Goal: Task Accomplishment & Management: Manage account settings

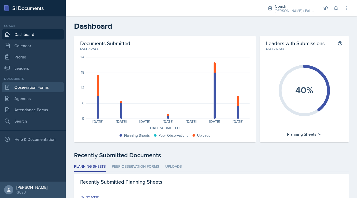
click at [36, 90] on link "Observation Forms" at bounding box center [33, 87] width 62 height 10
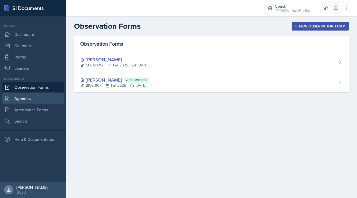
click at [24, 99] on link "Agendas" at bounding box center [33, 99] width 62 height 10
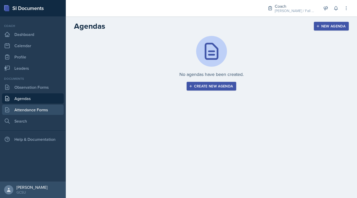
click at [34, 108] on link "Attendance Forms" at bounding box center [33, 110] width 62 height 10
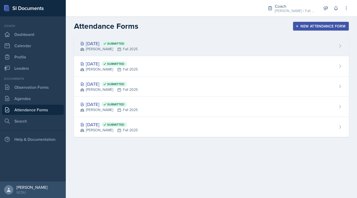
click at [136, 51] on div "[PERSON_NAME] Fall 2025" at bounding box center [109, 49] width 58 height 5
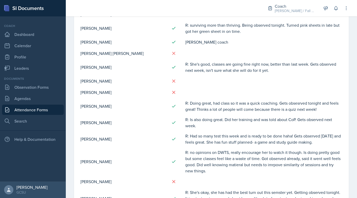
scroll to position [102, 0]
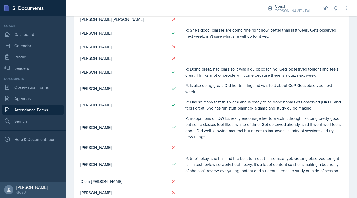
drag, startPoint x: 185, startPoint y: 158, endPoint x: 339, endPoint y: 170, distance: 155.1
click at [339, 170] on tr "[PERSON_NAME] R: She's okay, she has had the best turn out this semster yet. Ge…" at bounding box center [211, 164] width 262 height 23
copy td "R: She's okay, she has had the best turn out this semster yet. Getting observed…"
click at [32, 88] on link "Observation Forms" at bounding box center [33, 87] width 62 height 10
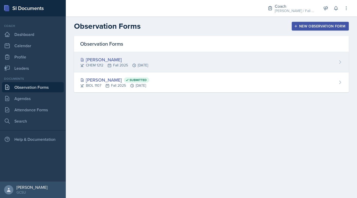
click at [97, 59] on div "[PERSON_NAME]" at bounding box center [114, 59] width 68 height 7
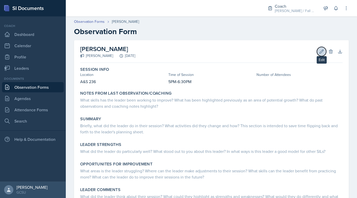
click at [320, 54] on icon at bounding box center [321, 51] width 5 height 5
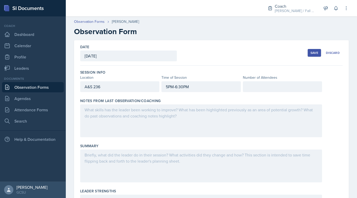
click at [132, 119] on div at bounding box center [201, 121] width 242 height 33
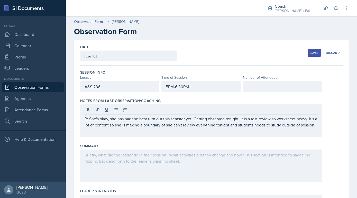
click at [84, 118] on div "R: She's okay, she has had the best turn out this semster yet. Getting observed…" at bounding box center [201, 121] width 242 height 33
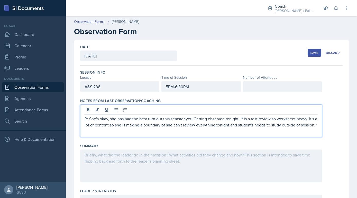
click at [84, 118] on div "R: She's okay, she has had the best turn out this semster yet. Getting observed…" at bounding box center [201, 121] width 242 height 33
click at [85, 118] on p "R: She's okay, she has had the best turn out this semster yet. Getting observed…" at bounding box center [201, 122] width 233 height 12
click at [81, 167] on div at bounding box center [201, 166] width 242 height 33
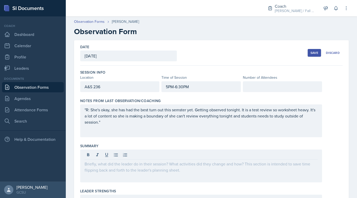
click at [317, 51] on div "Save" at bounding box center [314, 53] width 8 height 4
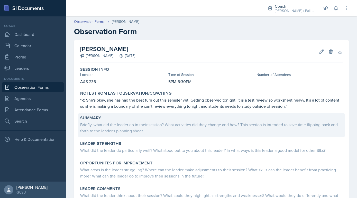
click at [149, 121] on div "Briefly, what did the leader do in their session? What activities did they chan…" at bounding box center [211, 127] width 262 height 13
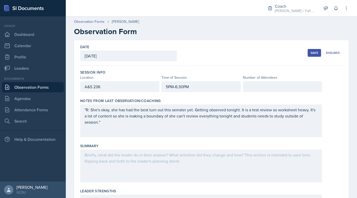
click at [125, 173] on div at bounding box center [201, 166] width 242 height 33
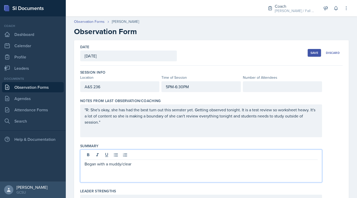
click at [86, 166] on div "Began with a muddy/clear" at bounding box center [201, 166] width 242 height 33
click at [85, 163] on p "Began with a muddy/clear" at bounding box center [201, 164] width 233 height 6
click at [114, 154] on icon at bounding box center [116, 155] width 4 height 3
click at [92, 162] on p at bounding box center [203, 164] width 229 height 6
click at [145, 174] on div "exam review session!! Began with a muddy/clear" at bounding box center [201, 166] width 242 height 33
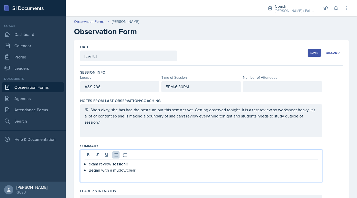
click at [139, 170] on p "Began with a muddy/clear" at bounding box center [203, 170] width 229 height 6
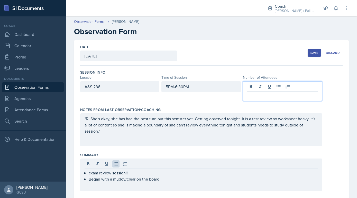
click at [269, 86] on div at bounding box center [282, 91] width 79 height 20
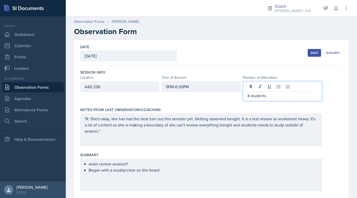
click at [198, 166] on div "exam review session!! Began with a muddy/clear on the board" at bounding box center [201, 175] width 242 height 33
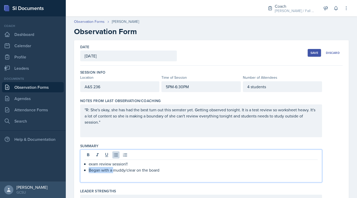
drag, startPoint x: 114, startPoint y: 169, endPoint x: 89, endPoint y: 168, distance: 25.2
click at [89, 168] on p "Began with a muddy/clear on the board" at bounding box center [203, 170] width 229 height 6
click at [154, 167] on p "muddy/clear on the board" at bounding box center [203, 170] width 229 height 6
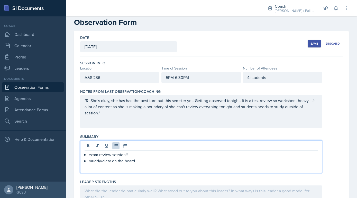
scroll to position [58, 0]
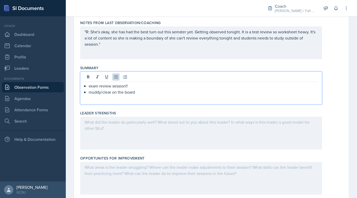
click at [162, 132] on div at bounding box center [201, 133] width 242 height 33
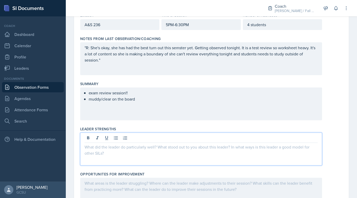
scroll to position [69, 0]
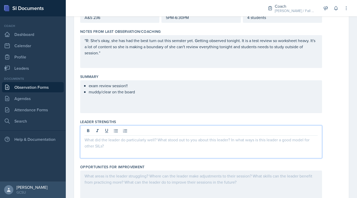
click at [143, 100] on div "exam review session!! muddy/clear on the board" at bounding box center [201, 96] width 242 height 33
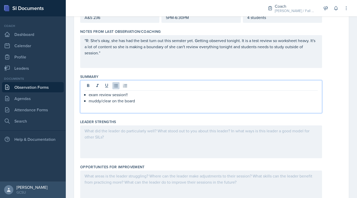
scroll to position [78, 0]
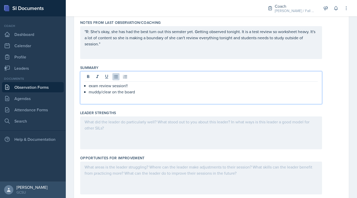
click at [139, 136] on div at bounding box center [201, 133] width 242 height 33
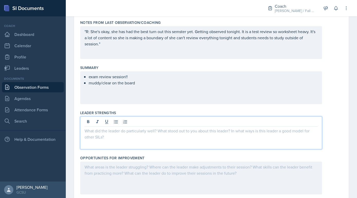
scroll to position [87, 0]
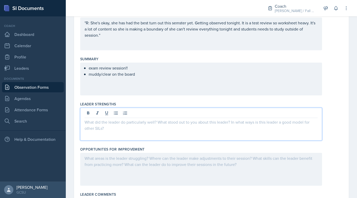
click at [152, 71] on div "exam review session!! muddy/clear on the board" at bounding box center [201, 79] width 242 height 33
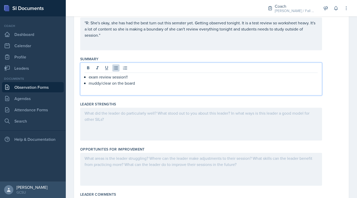
click at [151, 81] on p "muddy/clear on the board" at bounding box center [203, 83] width 229 height 6
click at [88, 89] on div "exam review session!! muddy/clear on the board quizzizz" at bounding box center [201, 83] width 233 height 18
click at [116, 88] on p "10 Q quizzizz" at bounding box center [203, 89] width 229 height 6
click at [111, 89] on p "10 Q quizziz to let students get a feel of the" at bounding box center [203, 89] width 229 height 6
click at [175, 89] on p "10 Q quizzizz to let students get a feel of the" at bounding box center [203, 89] width 229 height 6
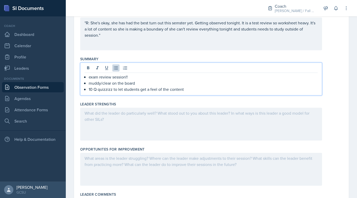
click at [157, 122] on div at bounding box center [201, 124] width 242 height 33
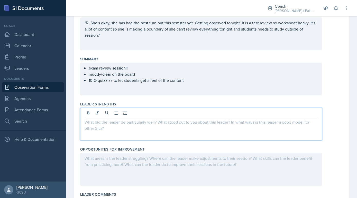
scroll to position [96, 0]
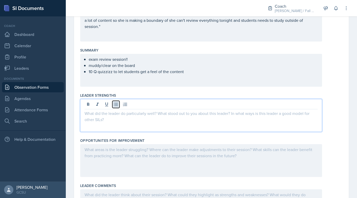
click at [114, 104] on icon at bounding box center [115, 104] width 5 height 5
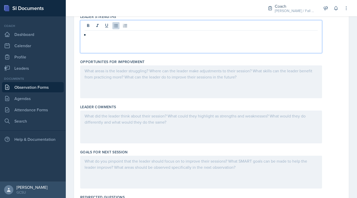
scroll to position [175, 0]
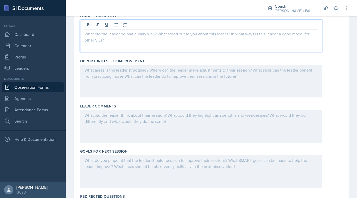
click at [102, 73] on div at bounding box center [201, 81] width 242 height 33
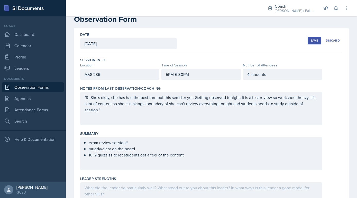
scroll to position [0, 0]
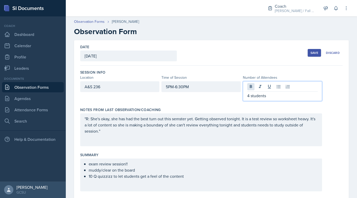
click at [249, 87] on div "4 students" at bounding box center [282, 91] width 79 height 20
drag, startPoint x: 249, startPoint y: 95, endPoint x: 246, endPoint y: 95, distance: 2.8
click at [246, 95] on div "4 students" at bounding box center [282, 91] width 79 height 20
click at [258, 97] on p "5 students" at bounding box center [282, 96] width 70 height 6
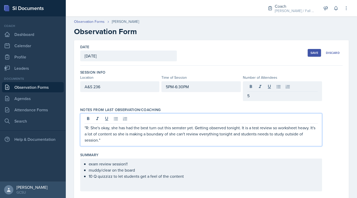
click at [251, 117] on div ""R: She's okay, she has had the best turn out this semster yet. Getting observe…" at bounding box center [201, 130] width 242 height 33
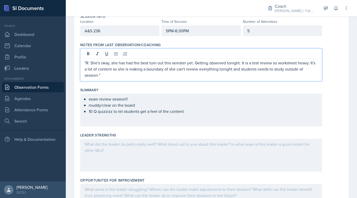
click at [208, 121] on div "exam review session!! muddy/clear on the board 10 Q quizzizz to let students ge…" at bounding box center [201, 110] width 242 height 33
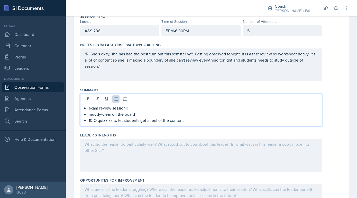
scroll to position [65, 0]
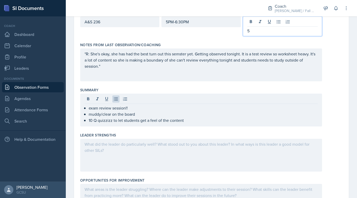
click at [250, 28] on p "5" at bounding box center [282, 31] width 70 height 6
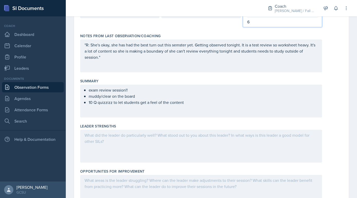
click at [242, 80] on div "Summary" at bounding box center [211, 81] width 262 height 5
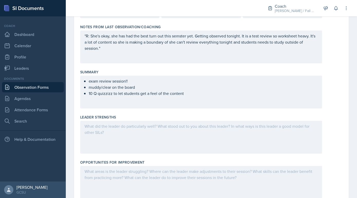
click at [154, 113] on div "Leader Strengths" at bounding box center [211, 135] width 262 height 45
click at [151, 106] on div "exam review session!! muddy/clear on the board 10 Q quizzizz to let students ge…" at bounding box center [201, 92] width 242 height 33
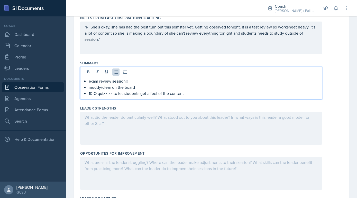
click at [142, 122] on div at bounding box center [201, 128] width 242 height 33
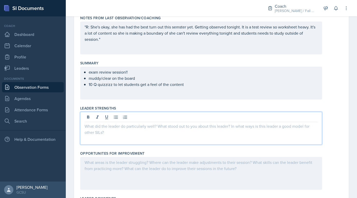
scroll to position [92, 0]
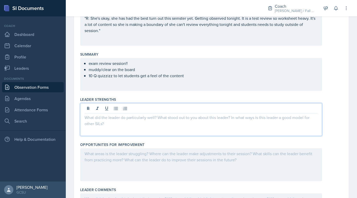
click at [161, 75] on ul "exam review session!! muddy/clear on the board 10 Q quizzizz to let students ge…" at bounding box center [203, 69] width 229 height 18
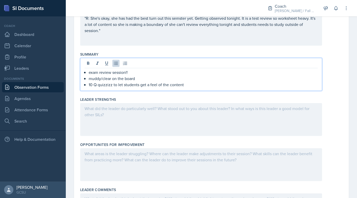
click at [130, 78] on p "muddy/clear on the board" at bounding box center [203, 79] width 229 height 6
click at [140, 80] on p "muddy/clear on the board" at bounding box center [203, 79] width 229 height 6
click at [191, 84] on p "10 Q quizzizz to let students get a feel of the content" at bounding box center [203, 85] width 229 height 6
click at [130, 113] on div at bounding box center [201, 119] width 242 height 33
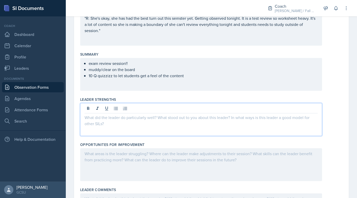
scroll to position [101, 0]
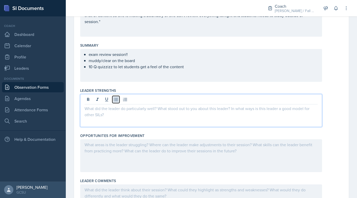
click at [118, 98] on icon at bounding box center [115, 99] width 5 height 5
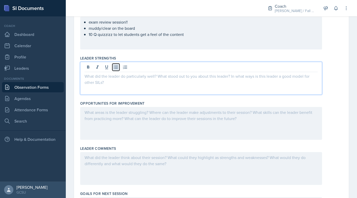
click at [115, 66] on icon at bounding box center [116, 67] width 4 height 3
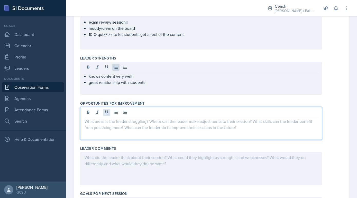
click at [104, 114] on div at bounding box center [201, 123] width 242 height 33
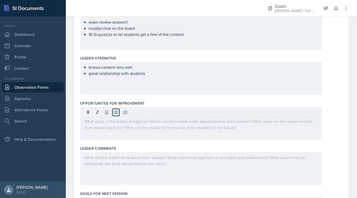
click at [116, 110] on icon at bounding box center [115, 112] width 5 height 5
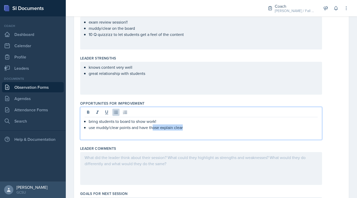
drag, startPoint x: 193, startPoint y: 128, endPoint x: 153, endPoint y: 128, distance: 40.9
click at [153, 128] on p "use muddy/clear points and have those explain clear" at bounding box center [203, 128] width 229 height 6
drag, startPoint x: 177, startPoint y: 127, endPoint x: 87, endPoint y: 130, distance: 89.7
click at [87, 130] on div "bring students to board to show work! use muddy/clear points and have them expl…" at bounding box center [201, 123] width 242 height 33
drag, startPoint x: 89, startPoint y: 128, endPoint x: 182, endPoint y: 132, distance: 93.1
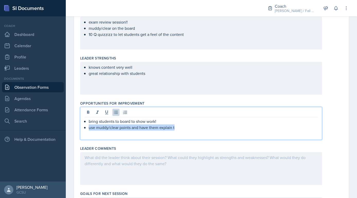
click at [182, 132] on div "bring students to board to show work! use muddy/clear points and have them expl…" at bounding box center [201, 123] width 242 height 33
click at [151, 142] on div "Opportunites for Improvement bring students to board to show work for math prob…" at bounding box center [211, 121] width 262 height 45
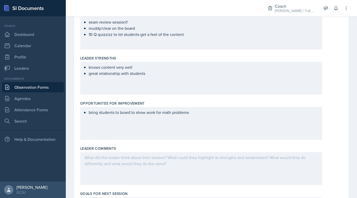
click at [148, 135] on div "bring students to board to show work for math problems" at bounding box center [201, 123] width 242 height 33
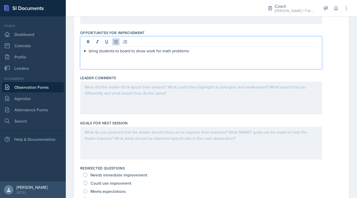
click at [177, 94] on div at bounding box center [201, 98] width 242 height 33
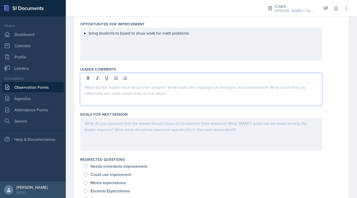
click at [156, 135] on div at bounding box center [201, 134] width 242 height 33
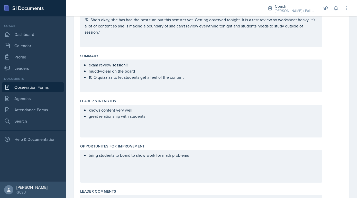
scroll to position [0, 0]
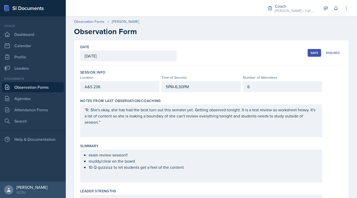
click at [264, 86] on div "6" at bounding box center [282, 86] width 79 height 11
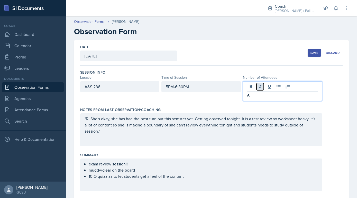
click at [260, 90] on button at bounding box center [259, 86] width 7 height 7
click at [260, 88] on icon at bounding box center [259, 86] width 5 height 5
click at [253, 98] on p "6" at bounding box center [282, 96] width 70 height 6
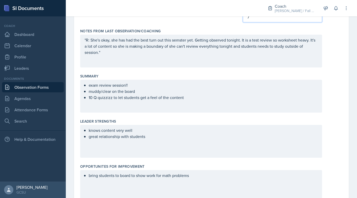
click at [136, 136] on p "great relationship with students" at bounding box center [203, 137] width 229 height 6
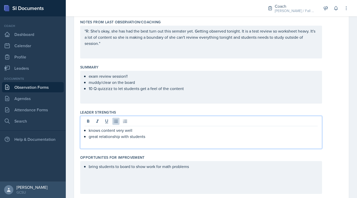
scroll to position [79, 0]
click at [160, 138] on p "great relationship with students" at bounding box center [203, 137] width 229 height 6
click at [209, 166] on div "bring students to board to show work for math problems" at bounding box center [201, 177] width 242 height 33
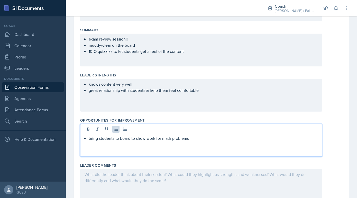
scroll to position [133, 0]
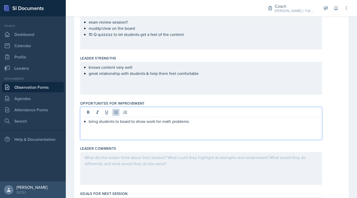
click at [209, 115] on div at bounding box center [201, 113] width 233 height 8
click at [206, 141] on div "Opportunites for Improvement bring students to board to show work for math prob…" at bounding box center [211, 121] width 262 height 45
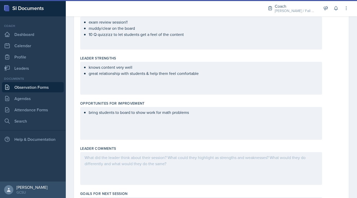
click at [206, 162] on div at bounding box center [201, 168] width 242 height 33
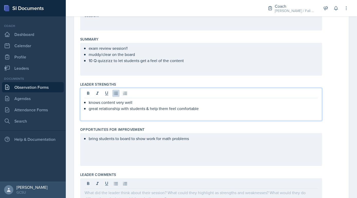
scroll to position [116, 0]
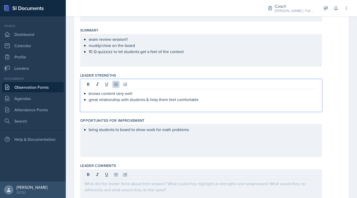
click at [199, 98] on p "great relationship with students & help them feel comfortable" at bounding box center [203, 100] width 229 height 6
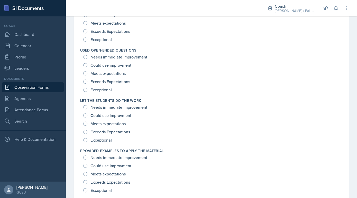
scroll to position [474, 0]
click at [109, 130] on span "Exceeds Expectations" at bounding box center [110, 131] width 40 height 5
click at [87, 130] on input "Exceeds Expectations" at bounding box center [85, 131] width 4 height 4
radio input "true"
click at [109, 125] on span "Meets expectations" at bounding box center [107, 123] width 35 height 5
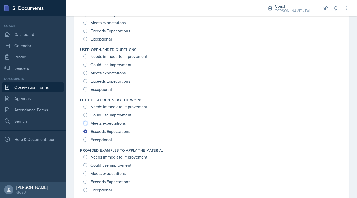
click at [87, 125] on input "Meets expectations" at bounding box center [85, 123] width 4 height 4
radio input "true"
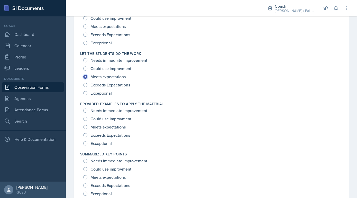
scroll to position [521, 0]
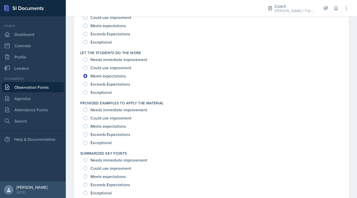
click at [106, 143] on span "Exceptional" at bounding box center [100, 142] width 21 height 5
click at [87, 143] on input "Exceptional" at bounding box center [85, 143] width 4 height 4
radio input "true"
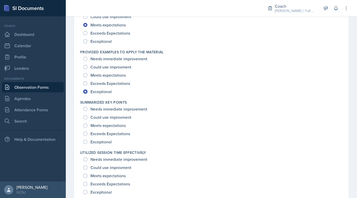
scroll to position [581, 0]
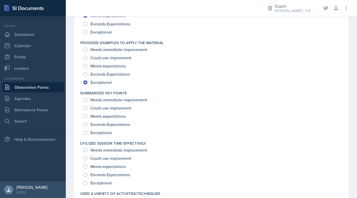
click at [110, 131] on span "Exceptional" at bounding box center [100, 132] width 21 height 5
click at [87, 131] on input "Exceptional" at bounding box center [85, 133] width 4 height 4
radio input "true"
click at [101, 171] on div "Exceeds Expectations" at bounding box center [107, 175] width 48 height 8
click at [101, 174] on span "Exceeds Expectations" at bounding box center [110, 174] width 40 height 5
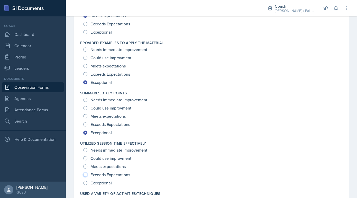
click at [87, 174] on input "Exceeds Expectations" at bounding box center [85, 175] width 4 height 4
radio input "true"
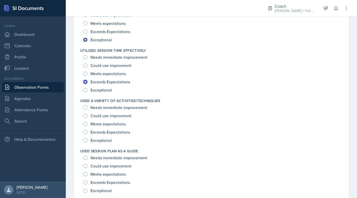
scroll to position [677, 0]
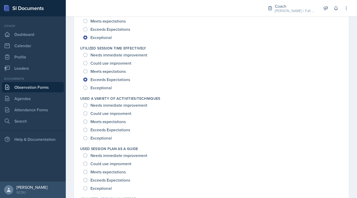
click at [104, 138] on span "Exceptional" at bounding box center [100, 138] width 21 height 5
click at [87, 138] on input "Exceptional" at bounding box center [85, 138] width 4 height 4
radio input "true"
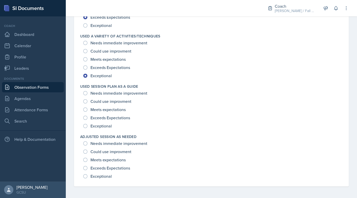
click at [106, 124] on span "Exceptional" at bounding box center [100, 126] width 21 height 5
click at [87, 124] on input "Exceptional" at bounding box center [85, 126] width 4 height 4
radio input "true"
click at [100, 174] on span "Exceptional" at bounding box center [100, 176] width 21 height 5
click at [87, 174] on input "Exceptional" at bounding box center [85, 176] width 4 height 4
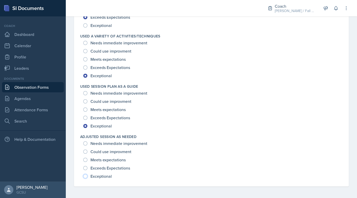
radio input "true"
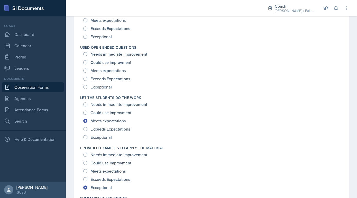
scroll to position [472, 0]
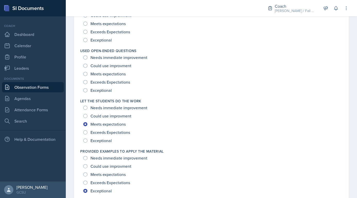
click at [106, 82] on span "Exceeds Expectations" at bounding box center [110, 82] width 40 height 5
click at [87, 82] on input "Exceeds Expectations" at bounding box center [85, 82] width 4 height 4
radio input "true"
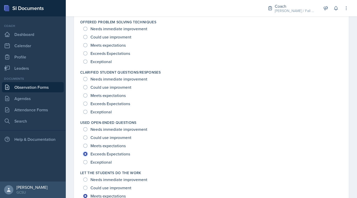
scroll to position [400, 0]
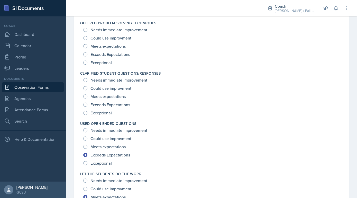
click at [105, 113] on span "Exceptional" at bounding box center [100, 112] width 21 height 5
click at [87, 113] on input "Exceptional" at bounding box center [85, 113] width 4 height 4
radio input "true"
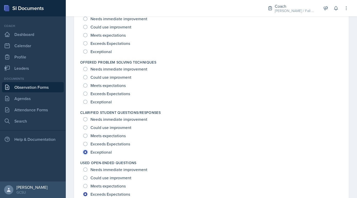
scroll to position [360, 0]
click at [104, 98] on div "Exceptional" at bounding box center [98, 102] width 30 height 8
click at [104, 102] on span "Exceptional" at bounding box center [100, 102] width 21 height 5
click at [87, 102] on input "Exceptional" at bounding box center [85, 102] width 4 height 4
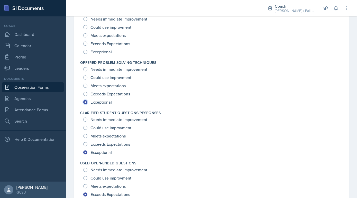
radio input "true"
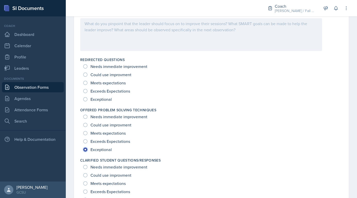
scroll to position [311, 0]
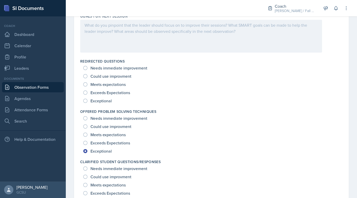
click at [110, 90] on span "Exceeds Expectations" at bounding box center [110, 92] width 40 height 5
click at [87, 91] on input "Exceeds Expectations" at bounding box center [85, 93] width 4 height 4
radio input "true"
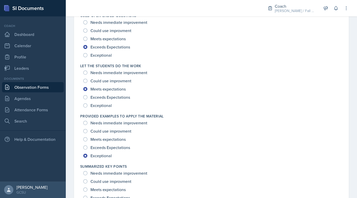
scroll to position [508, 0]
click at [111, 99] on span "Exceeds Expectations" at bounding box center [110, 97] width 40 height 5
click at [87, 99] on input "Exceeds Expectations" at bounding box center [85, 97] width 4 height 4
radio input "true"
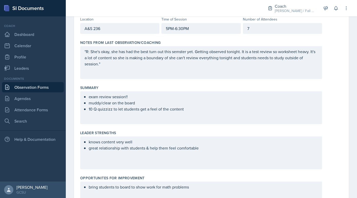
scroll to position [0, 0]
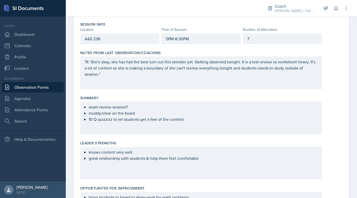
click at [114, 129] on div "exam review session!! muddy/clear on the board 10 Q quizzizz to let students ge…" at bounding box center [201, 118] width 242 height 33
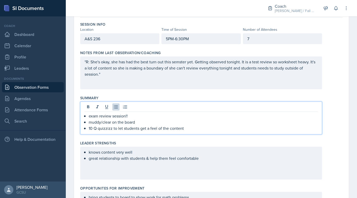
scroll to position [57, 0]
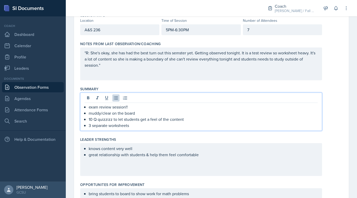
click at [138, 125] on p "3 separate worksheets" at bounding box center [203, 126] width 229 height 6
click at [217, 160] on div "knows content very well great relationship with students & help them feel comfo…" at bounding box center [201, 159] width 242 height 33
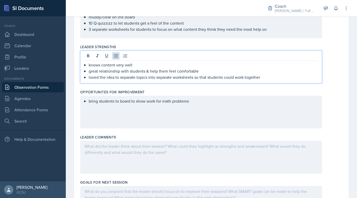
click at [185, 121] on div "bring students to board to show work for math problems" at bounding box center [201, 112] width 242 height 33
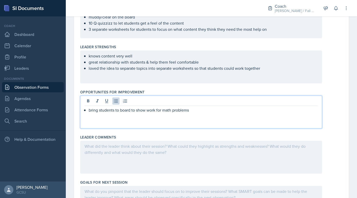
scroll to position [153, 0]
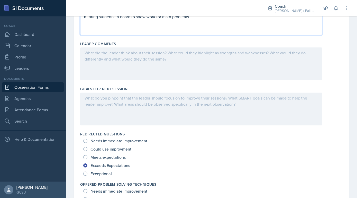
click at [200, 78] on div at bounding box center [201, 64] width 242 height 33
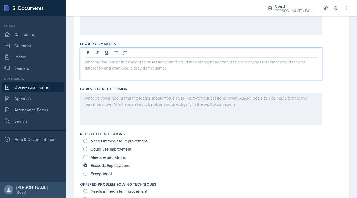
click at [197, 118] on div at bounding box center [201, 109] width 242 height 33
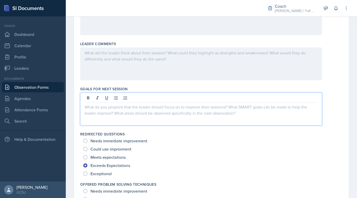
scroll to position [247, 0]
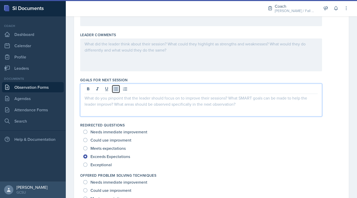
click at [114, 89] on icon at bounding box center [115, 89] width 5 height 5
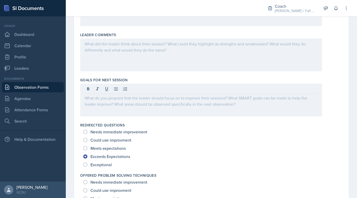
click at [110, 89] on div at bounding box center [201, 90] width 233 height 8
click at [119, 88] on button at bounding box center [115, 89] width 7 height 7
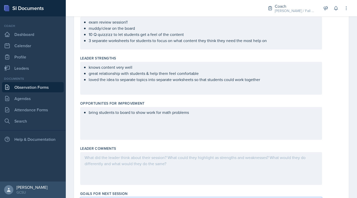
click at [261, 87] on div "knows content very well great relationship with students & help them feel comfo…" at bounding box center [201, 78] width 242 height 33
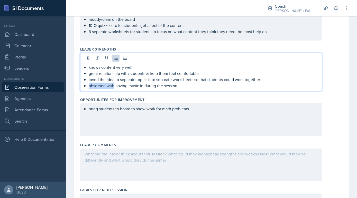
drag, startPoint x: 115, startPoint y: 84, endPoint x: 83, endPoint y: 85, distance: 31.9
click at [83, 85] on div "knows content very well great relationship with students & help them feel comfo…" at bounding box center [201, 72] width 242 height 38
click at [171, 83] on p "love having music in during the session" at bounding box center [203, 86] width 229 height 6
click at [123, 84] on p "love having music in during the session" at bounding box center [203, 86] width 229 height 6
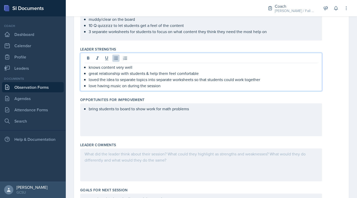
click at [177, 90] on div "knows content very well great relationship with students & help them feel comfo…" at bounding box center [201, 72] width 242 height 38
click at [172, 85] on p "love having music on during the session" at bounding box center [203, 86] width 229 height 6
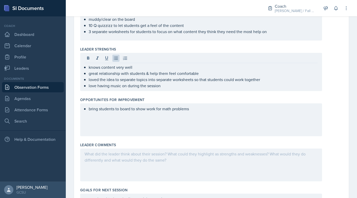
click at [197, 112] on div "bring students to board to show work for math problems" at bounding box center [201, 120] width 242 height 33
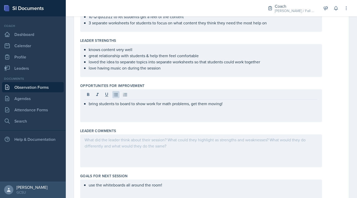
click at [108, 146] on div at bounding box center [201, 151] width 242 height 33
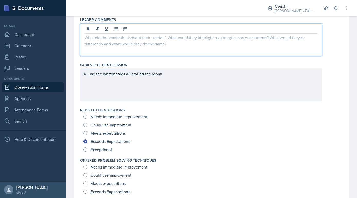
click at [146, 92] on div "use the whiteboards all around the room!" at bounding box center [201, 85] width 242 height 33
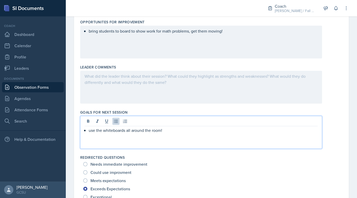
scroll to position [223, 0]
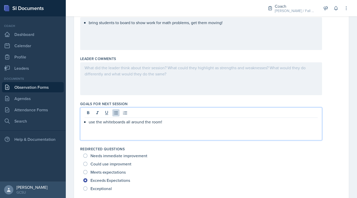
click at [179, 123] on p "use the whiteboards all around the room!" at bounding box center [203, 122] width 229 height 6
drag, startPoint x: 178, startPoint y: 124, endPoint x: 126, endPoint y: 123, distance: 51.9
click at [126, 123] on p "use the whiteboards all around the room!" at bounding box center [203, 122] width 229 height 6
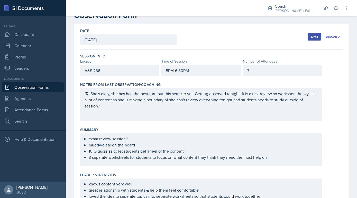
scroll to position [15, 0]
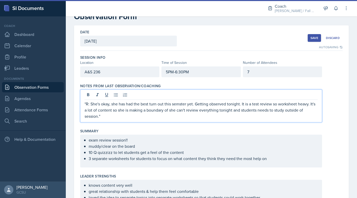
click at [178, 93] on div ""R: She's okay, she has had the best turn out this semster yet. Getting observe…" at bounding box center [201, 106] width 242 height 33
click at [178, 103] on p ""R: She's okay, she has had the best turn out this semster yet. Getting observe…" at bounding box center [201, 110] width 233 height 18
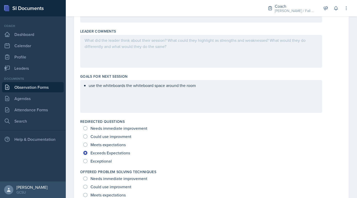
scroll to position [251, 0]
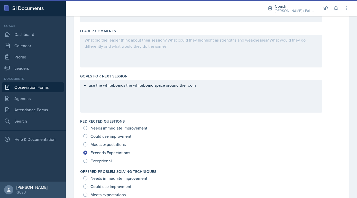
click at [183, 102] on div "use the whiteboards the whiteboard space around the room" at bounding box center [201, 96] width 242 height 33
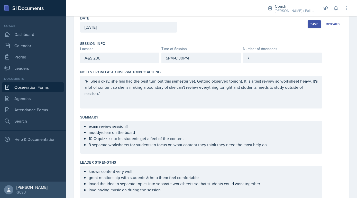
scroll to position [29, 0]
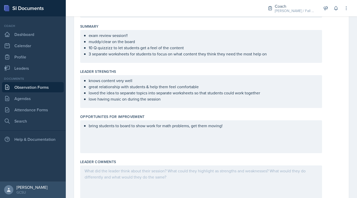
click at [191, 127] on p "bring students to board to show work for math problems, get them moving!" at bounding box center [203, 126] width 229 height 6
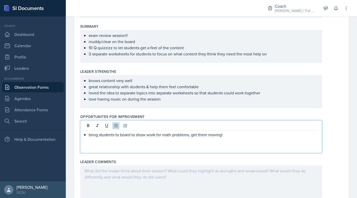
scroll to position [129, 0]
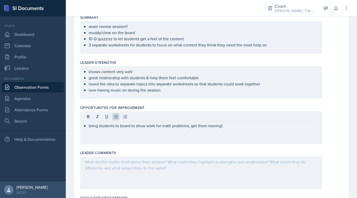
click at [227, 131] on div "bring students to board to show work for math problems, get them moving!" at bounding box center [201, 128] width 242 height 33
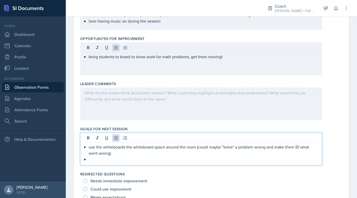
click at [165, 156] on p at bounding box center [203, 159] width 229 height 6
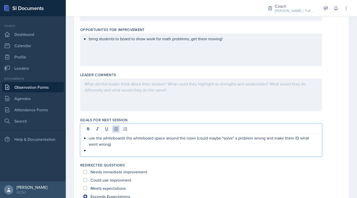
click at [134, 50] on div "bring students to board to show work for math problems, get them moving!" at bounding box center [201, 49] width 242 height 33
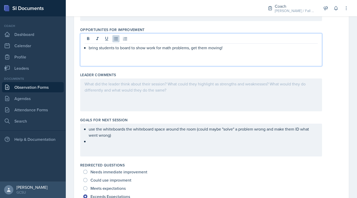
scroll to position [216, 0]
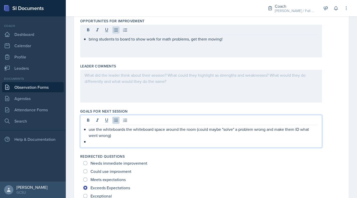
click at [112, 132] on ul "use the whiteboards the whiteboard space around the room (could maybe "solve" a…" at bounding box center [203, 135] width 229 height 18
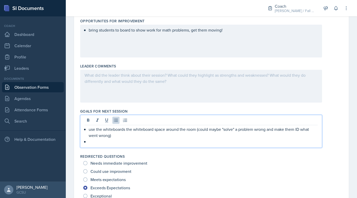
click at [105, 146] on div "use the whiteboards the whiteboard space around the room (could maybe "solve" a…" at bounding box center [201, 131] width 242 height 33
click at [103, 141] on p at bounding box center [203, 142] width 229 height 6
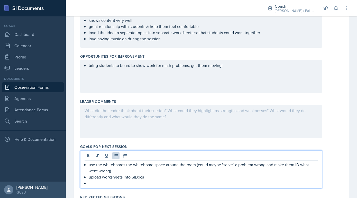
scroll to position [172, 0]
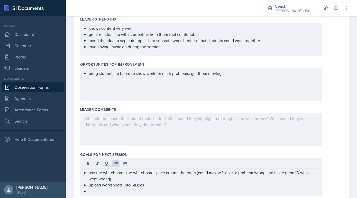
click at [257, 87] on div "bring students to board to show work for math problems, get them moving!" at bounding box center [201, 84] width 242 height 33
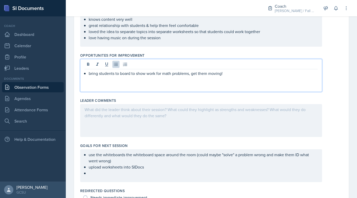
click at [244, 80] on div "bring students to board to show work for math problems, get them moving!" at bounding box center [201, 75] width 242 height 33
click at [231, 78] on div "bring students to board to show work for math problems, get them moving!" at bounding box center [201, 75] width 242 height 33
click at [229, 73] on p "bring students to board to show work for math problems, get them moving!" at bounding box center [203, 73] width 229 height 6
click at [184, 171] on ul "use the whiteboards the whiteboard space around the room (could maybe "solve" a…" at bounding box center [203, 164] width 229 height 25
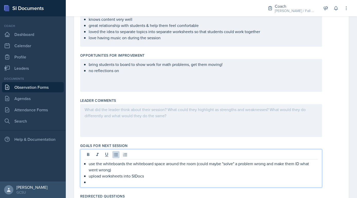
click at [156, 185] on div "use the whiteboards the whiteboard space around the room (could maybe "solve" a…" at bounding box center [201, 169] width 242 height 38
click at [141, 186] on div "use the whiteboards the whiteboard space around the room (could maybe "solve" a…" at bounding box center [201, 169] width 242 height 38
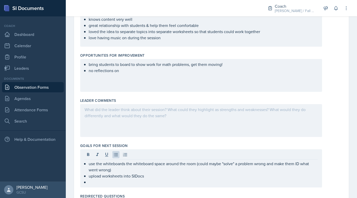
click at [121, 185] on div "use the whiteboards the whiteboard space around the room (could maybe "solve" a…" at bounding box center [201, 169] width 242 height 38
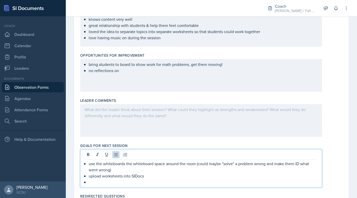
click at [113, 182] on p at bounding box center [203, 182] width 229 height 6
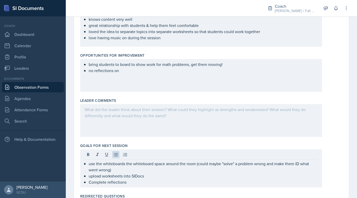
click at [128, 75] on div "bring students to board to show work for math problems, get them moving! no ref…" at bounding box center [201, 75] width 242 height 33
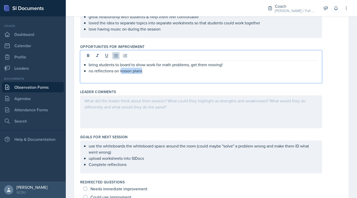
drag, startPoint x: 145, startPoint y: 71, endPoint x: 121, endPoint y: 71, distance: 24.2
click at [121, 71] on p "no reflections on lesson plans" at bounding box center [203, 71] width 229 height 6
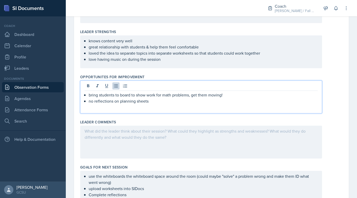
scroll to position [151, 0]
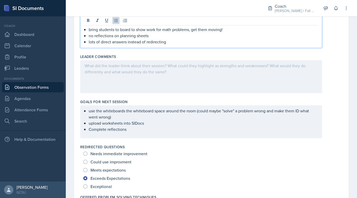
click at [144, 128] on p "Complete reflections" at bounding box center [203, 129] width 229 height 6
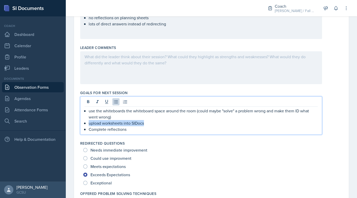
drag, startPoint x: 148, startPoint y: 122, endPoint x: 89, endPoint y: 122, distance: 58.8
click at [89, 122] on p "upload worksheets into SIDocs" at bounding box center [203, 123] width 229 height 6
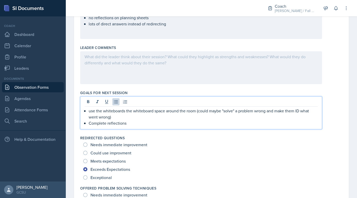
click at [124, 125] on p "Complete reflections" at bounding box center [203, 123] width 229 height 6
click at [128, 125] on p "Complete reflections" at bounding box center [203, 123] width 229 height 6
click at [90, 122] on p "Complete reflections" at bounding box center [203, 123] width 229 height 6
click at [131, 121] on p "Upload worksheets &Complete reflections" at bounding box center [203, 123] width 229 height 6
click at [131, 121] on p "Upload worksheets &omplete reflections" at bounding box center [203, 123] width 229 height 6
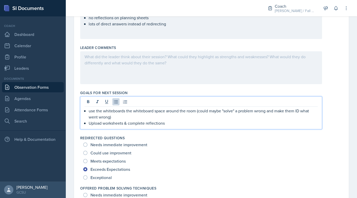
click at [89, 121] on p "Upload worksheets & complete reflections" at bounding box center [203, 123] width 229 height 6
click at [114, 117] on p "use the whiteboards the whiteboard space around the room (could maybe "solve" a…" at bounding box center [203, 114] width 229 height 12
click at [204, 111] on p "use the whiteboards the whiteboard space around the room (could maybe "solve" a…" at bounding box center [203, 114] width 229 height 12
click at [196, 127] on div "use the whiteboards the whiteboard space around the room (could maybe "solve" a…" at bounding box center [201, 113] width 242 height 33
click at [185, 122] on p "SIDocs: upload worksheets & complete reflections" at bounding box center [203, 123] width 229 height 6
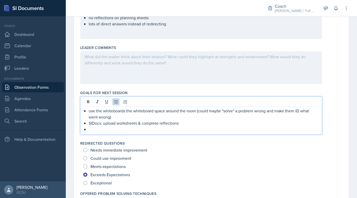
click at [181, 121] on p "SIDocs: upload worksheets & complete reflections" at bounding box center [203, 123] width 229 height 6
click at [170, 124] on p "SIDocs: upload worksheets & complete reflections!!" at bounding box center [203, 123] width 229 height 6
click at [106, 103] on icon at bounding box center [106, 102] width 3 height 4
click at [119, 132] on div "use the whiteboards the whiteboard space around the room (could maybe "solve" a…" at bounding box center [201, 116] width 242 height 38
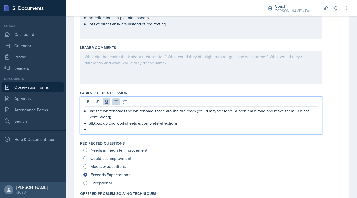
click at [101, 125] on p "SIDocs: upload worksheets & complete reflections !!" at bounding box center [203, 123] width 229 height 6
click at [103, 130] on p at bounding box center [203, 129] width 229 height 6
click at [38, 100] on link "Agendas" at bounding box center [33, 99] width 62 height 10
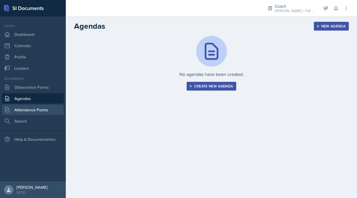
click at [38, 110] on link "Attendance Forms" at bounding box center [33, 110] width 62 height 10
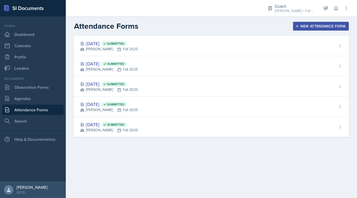
click at [339, 27] on div "New Attendance Form" at bounding box center [320, 26] width 49 height 4
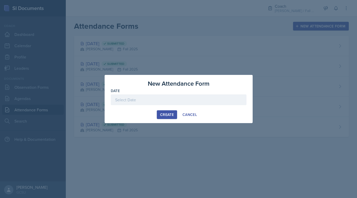
click at [172, 100] on div at bounding box center [179, 100] width 136 height 11
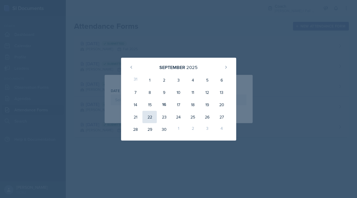
click at [149, 120] on div "22" at bounding box center [149, 117] width 14 height 12
type input "September 22nd, 2025"
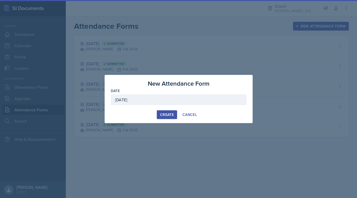
click at [169, 117] on div "Create" at bounding box center [167, 115] width 14 height 4
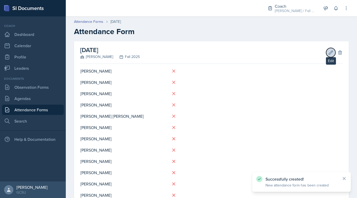
click at [330, 50] on button "Edit" at bounding box center [330, 52] width 9 height 9
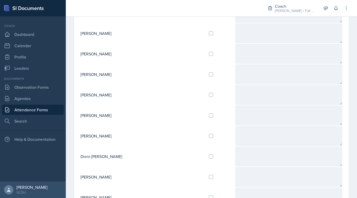
scroll to position [210, 0]
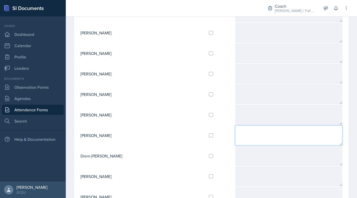
click at [236, 128] on textarea at bounding box center [288, 136] width 107 height 20
drag, startPoint x: 273, startPoint y: 133, endPoint x: 260, endPoint y: 126, distance: 14.7
click at [260, 126] on textarea "A: observed last week, MAKE SURE REFLECTIONS ARE BEING DONE" at bounding box center [288, 136] width 107 height 20
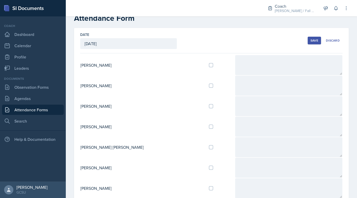
scroll to position [0, 0]
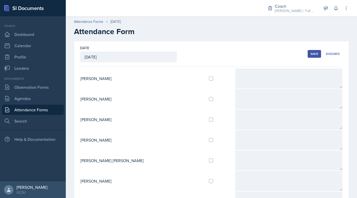
type textarea "A: observed last week, CHECK TO SEE IF REFLECTIONS ARE DONE"
click at [315, 57] on button "Save" at bounding box center [314, 54] width 13 height 8
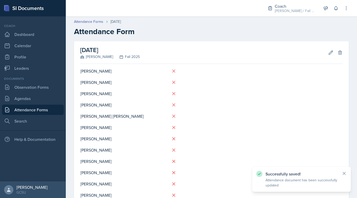
click at [44, 111] on link "Attendance Forms" at bounding box center [33, 110] width 62 height 10
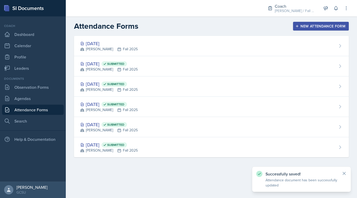
click at [305, 21] on header "Attendance Forms New Attendance Form" at bounding box center [211, 26] width 291 height 20
click at [305, 25] on div "New Attendance Form" at bounding box center [320, 26] width 49 height 4
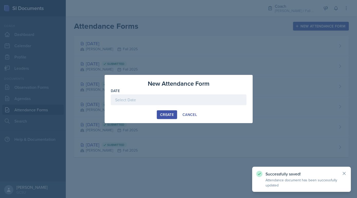
click at [154, 100] on div at bounding box center [179, 100] width 136 height 11
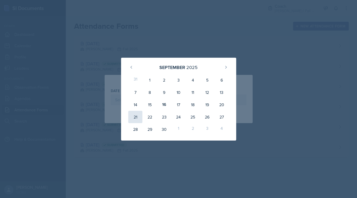
click at [138, 116] on div "21" at bounding box center [135, 117] width 14 height 12
type input "September 21st, 2025"
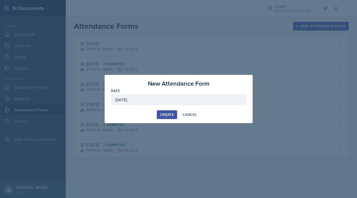
click at [172, 117] on div "Create" at bounding box center [167, 115] width 14 height 4
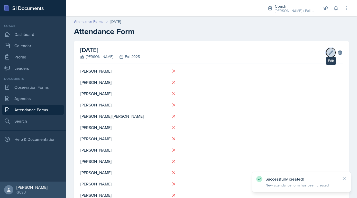
click at [329, 54] on icon at bounding box center [331, 53] width 4 height 4
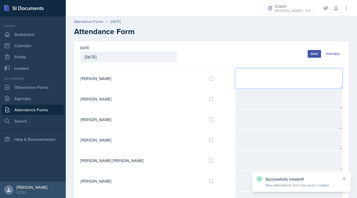
click at [260, 84] on textarea at bounding box center [288, 79] width 107 height 20
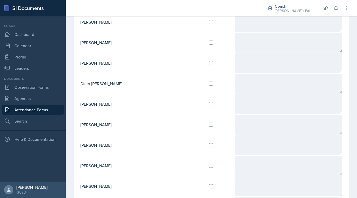
scroll to position [271, 0]
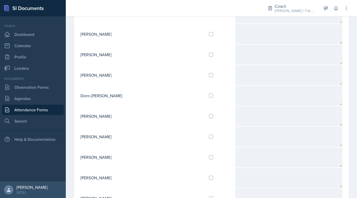
type textarea "CoP"
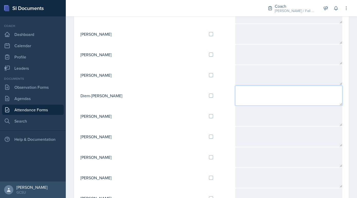
click at [241, 96] on textarea at bounding box center [288, 96] width 107 height 20
type textarea "T"
click at [280, 86] on textarea "EXCUSED: out of town, let A know 9/15" at bounding box center [288, 96] width 107 height 20
click at [295, 90] on textarea "EXCUSED: out of town, let A know on 9/15" at bounding box center [288, 96] width 107 height 20
type textarea "EXCUSED: out of town, let A know on 9/15"
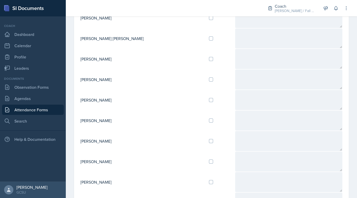
scroll to position [0, 0]
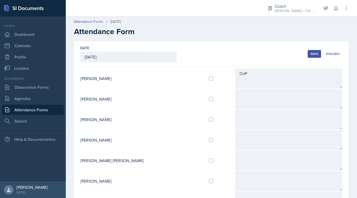
click at [311, 56] on button "Save" at bounding box center [314, 54] width 13 height 8
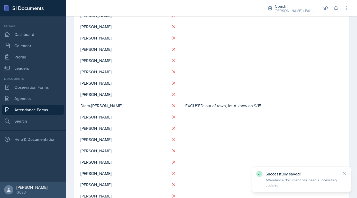
scroll to position [124, 0]
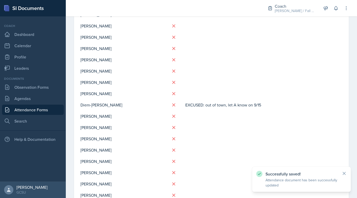
click at [41, 109] on link "Attendance Forms" at bounding box center [33, 110] width 62 height 10
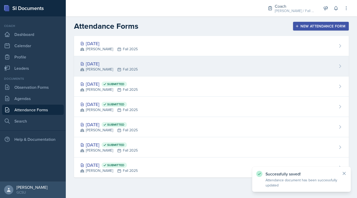
click at [100, 63] on div "Sep 21st, 2025" at bounding box center [109, 63] width 58 height 7
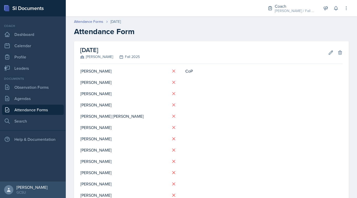
click at [50, 110] on link "Attendance Forms" at bounding box center [33, 110] width 62 height 10
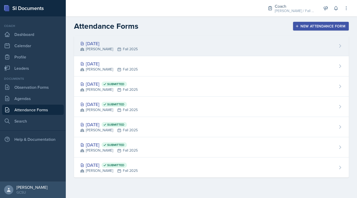
click at [114, 46] on div "Sep 22nd, 2025" at bounding box center [109, 43] width 58 height 7
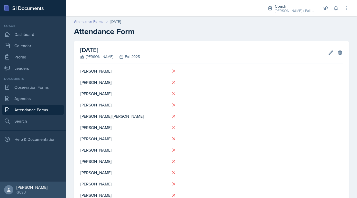
click at [54, 108] on link "Attendance Forms" at bounding box center [33, 110] width 62 height 10
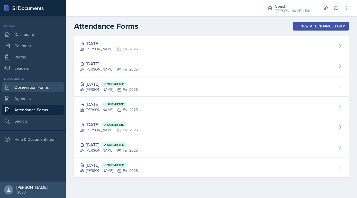
click at [40, 86] on link "Observation Forms" at bounding box center [33, 87] width 62 height 10
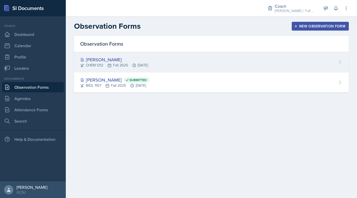
click at [138, 54] on div "Hailey Hill CHEM 1212 Fall 2025 Sep 16th, 2025" at bounding box center [211, 62] width 275 height 20
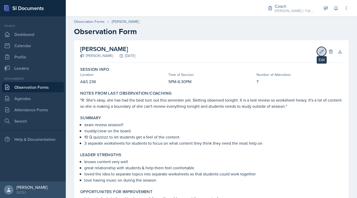
click at [319, 54] on icon at bounding box center [321, 51] width 5 height 5
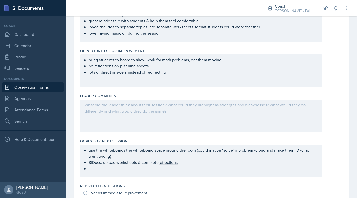
click at [172, 111] on div at bounding box center [201, 116] width 242 height 33
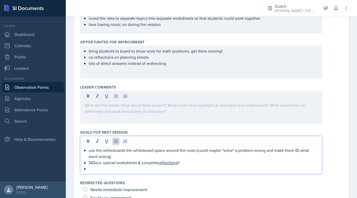
click at [149, 160] on ul "use the whiteboards the whiteboard space around the room (could maybe "solve" a…" at bounding box center [203, 159] width 229 height 25
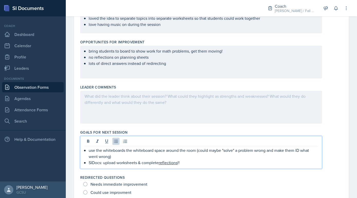
click at [130, 98] on div at bounding box center [201, 107] width 242 height 33
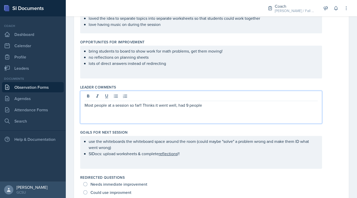
click at [188, 104] on p "Most people at a session so far!! Thinks it went well, had 9 people" at bounding box center [201, 105] width 233 height 6
click at [228, 109] on div "Most people at a session so far!! Thinks it went well, had 8 people" at bounding box center [201, 107] width 242 height 33
click at [222, 105] on p "Most people at a session so far!! Thinks it went well, had 8 people" at bounding box center [201, 105] width 233 height 6
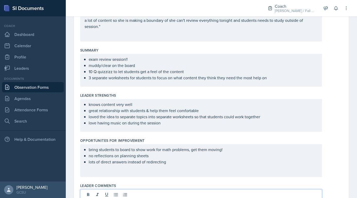
scroll to position [120, 0]
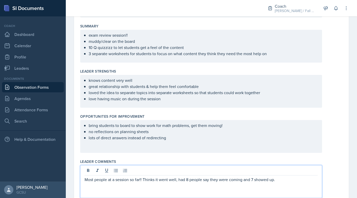
click at [270, 58] on div "exam review session!! muddy/clear on the board 10 Q quizzizz to let students ge…" at bounding box center [201, 46] width 242 height 33
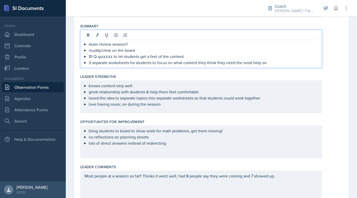
scroll to position [129, 0]
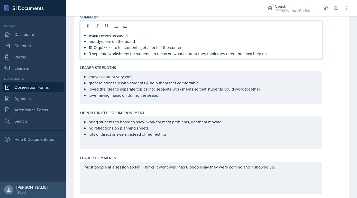
click at [270, 56] on div "exam review session!! muddy/clear on the board 10 Q quizzizz to let students ge…" at bounding box center [201, 40] width 242 height 38
click at [270, 54] on p "3 separate worksheets for students to focus on what content they think they nee…" at bounding box center [203, 54] width 229 height 6
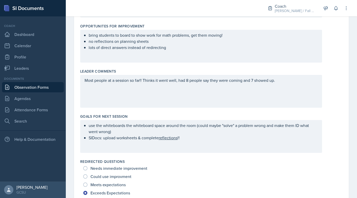
scroll to position [234, 0]
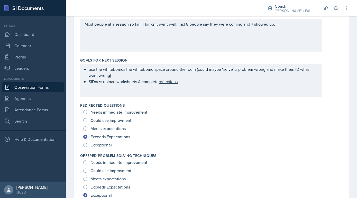
click at [294, 32] on div "Most people at a session so far!! Thinks it went well, had 8 people say they we…" at bounding box center [201, 35] width 242 height 33
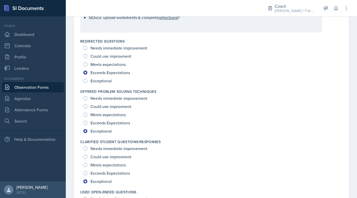
scroll to position [336, 0]
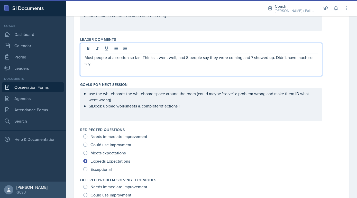
click at [292, 101] on p "use the whiteboards the whiteboard space around the room (could maybe "solve" a…" at bounding box center [203, 97] width 229 height 12
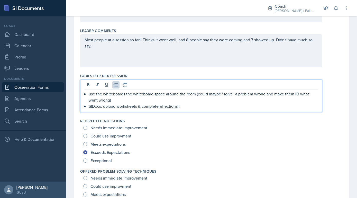
click at [235, 102] on p "use the whiteboards the whiteboard space around the room (could maybe "solve" a…" at bounding box center [203, 97] width 229 height 12
click at [206, 103] on p "SIDocs: upload worksheets & complete reflections !!" at bounding box center [203, 106] width 229 height 6
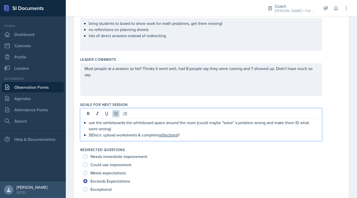
click at [152, 83] on div "Most people at a session so far!! Thinks it went well, had 8 people say they we…" at bounding box center [201, 79] width 242 height 33
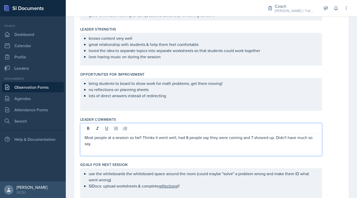
scroll to position [192, 0]
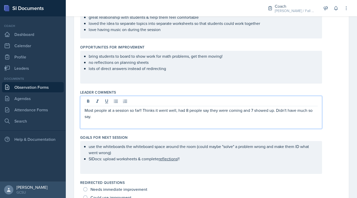
click at [136, 119] on div "Most people at a session so far!! Thinks it went well, had 8 people say they we…" at bounding box center [201, 112] width 242 height 33
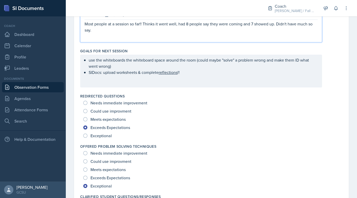
scroll to position [288, 0]
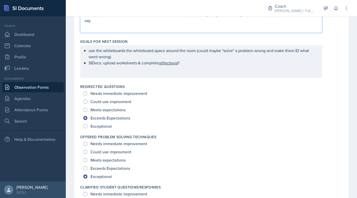
click at [208, 78] on div "Goals for Next Session use the whiteboards the whiteboard space around the room…" at bounding box center [211, 59] width 262 height 45
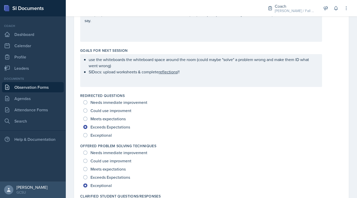
click at [205, 83] on div "use the whiteboards the whiteboard space around the room (could maybe "solve" a…" at bounding box center [201, 70] width 242 height 33
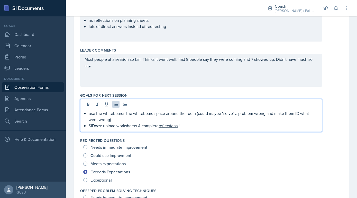
scroll to position [234, 0]
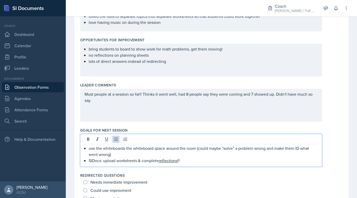
click at [199, 117] on div "Most people at a session so far!! Thinks it went well, had 8 people say they we…" at bounding box center [201, 105] width 242 height 33
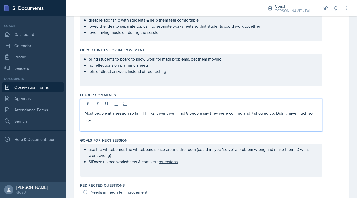
scroll to position [188, 0]
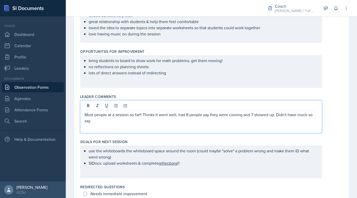
click at [164, 76] on div "bring students to board to show work for math problems, get them moving! no ref…" at bounding box center [201, 71] width 242 height 33
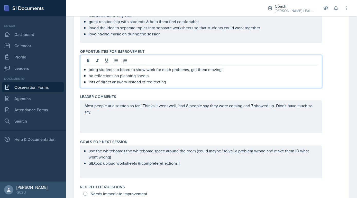
scroll to position [196, 0]
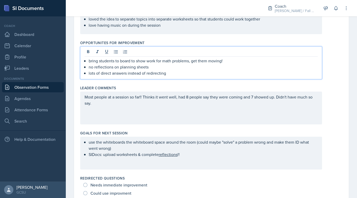
click at [171, 73] on p "lots of direct answers instead of redirecting" at bounding box center [203, 73] width 229 height 6
click at [155, 123] on div "Most people at a session so far!! Thinks it went well, had 8 people say they we…" at bounding box center [201, 108] width 242 height 33
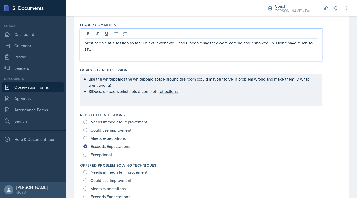
click at [156, 93] on p "SIDocs: upload worksheets & complete reflections !!" at bounding box center [203, 91] width 229 height 6
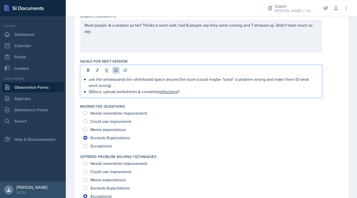
scroll to position [211, 0]
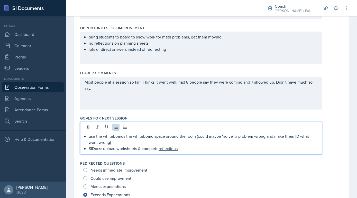
click at [171, 94] on div "Most people at a session so far!! Thinks it went well, had 8 people say they we…" at bounding box center [201, 93] width 242 height 33
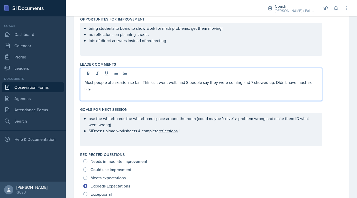
scroll to position [302, 0]
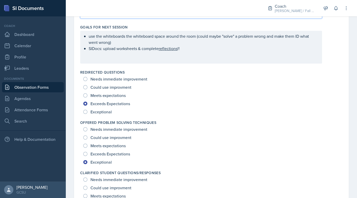
click at [185, 47] on p "SIDocs: upload worksheets & complete reflections !!" at bounding box center [203, 48] width 229 height 6
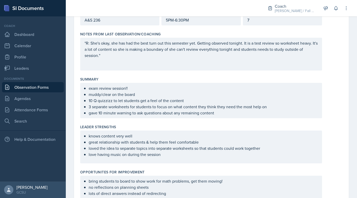
scroll to position [0, 0]
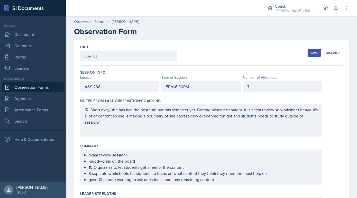
click at [317, 55] on button "Save" at bounding box center [314, 53] width 13 height 8
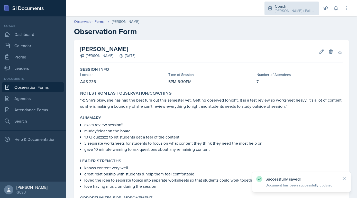
click at [306, 7] on div "Coach" at bounding box center [295, 6] width 41 height 6
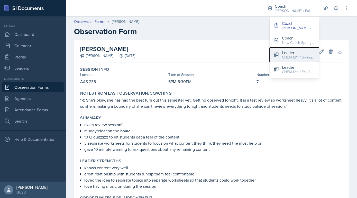
click at [300, 55] on div "CHEM 1211 / Spring 2025" at bounding box center [298, 57] width 33 height 5
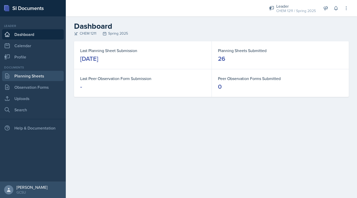
click at [18, 81] on link "Planning Sheets" at bounding box center [33, 76] width 62 height 10
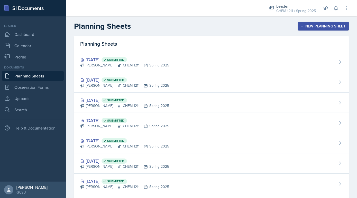
click at [319, 23] on button "New Planning Sheet" at bounding box center [323, 26] width 51 height 9
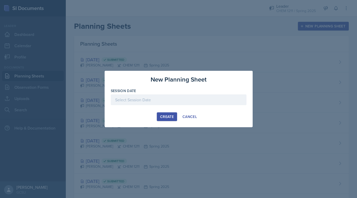
click at [161, 101] on div at bounding box center [179, 100] width 136 height 11
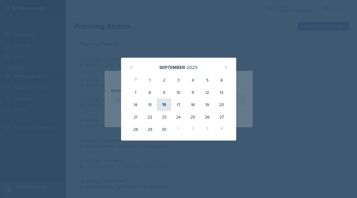
click at [164, 105] on div "16" at bounding box center [164, 105] width 14 height 12
type input "[DATE]"
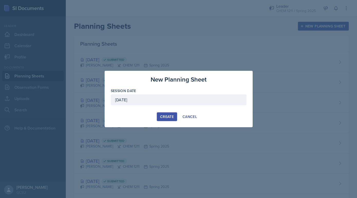
click at [166, 115] on div "Create" at bounding box center [167, 117] width 14 height 4
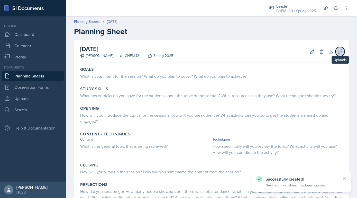
click at [340, 51] on icon at bounding box center [340, 52] width 4 height 4
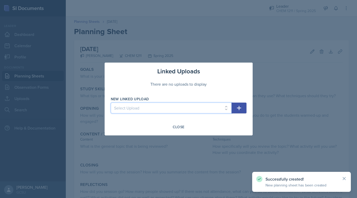
click at [170, 112] on select "Select Upload Exam 1 Jeopardy ppt Exam 1 Jeopardy answers Exam 2 Jeopardy ppt E…" at bounding box center [171, 108] width 121 height 11
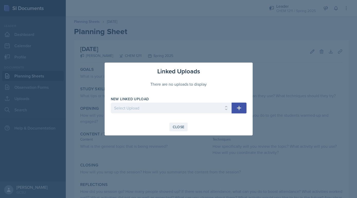
click at [177, 129] on button "Close" at bounding box center [178, 127] width 18 height 9
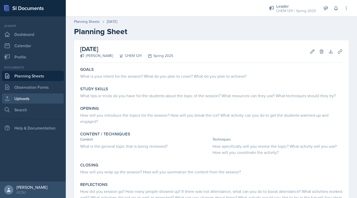
click at [38, 100] on link "Uploads" at bounding box center [33, 99] width 62 height 10
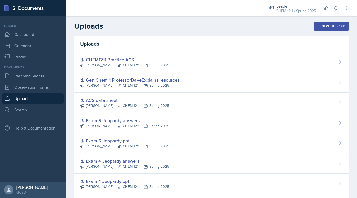
click at [322, 30] on button "New Upload" at bounding box center [331, 26] width 35 height 9
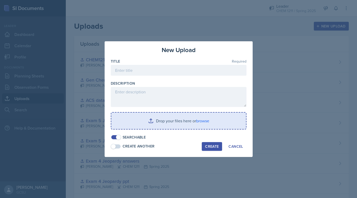
click at [186, 123] on input "file" at bounding box center [178, 121] width 135 height 16
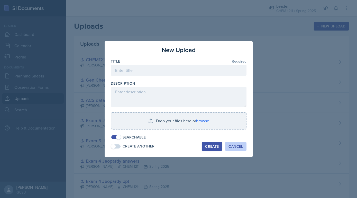
click at [238, 145] on div "Cancel" at bounding box center [235, 147] width 14 height 4
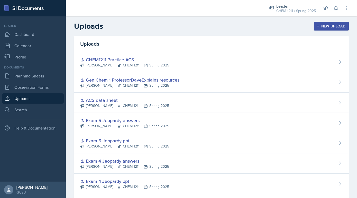
click at [13, 70] on div "Documents Planning Sheets Observation Forms Uploads Search" at bounding box center [33, 90] width 62 height 50
click at [15, 76] on link "Planning Sheets" at bounding box center [33, 76] width 62 height 10
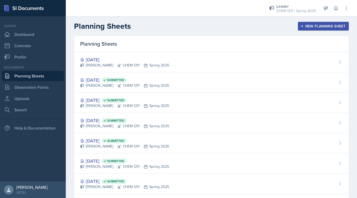
click at [312, 30] on div "Planning Sheets New Planning Sheet" at bounding box center [211, 26] width 291 height 9
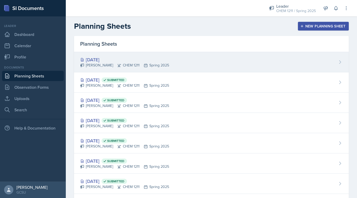
click at [272, 67] on div "Sep 16th, 2025 Avery Halseth CHEM 1211 Spring 2025" at bounding box center [211, 62] width 275 height 20
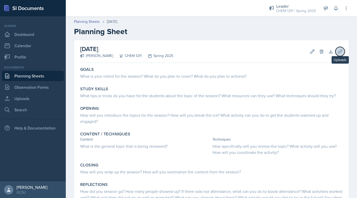
click at [340, 51] on icon at bounding box center [339, 51] width 5 height 5
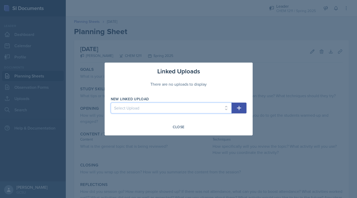
click at [181, 110] on select "Select Upload Exam 1 Jeopardy ppt Exam 1 Jeopardy answers Exam 2 Jeopardy ppt E…" at bounding box center [171, 108] width 121 height 11
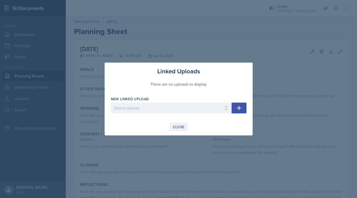
click at [177, 125] on div "Close" at bounding box center [179, 127] width 12 height 4
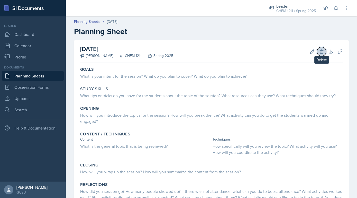
click at [323, 55] on button "Delete" at bounding box center [321, 51] width 9 height 9
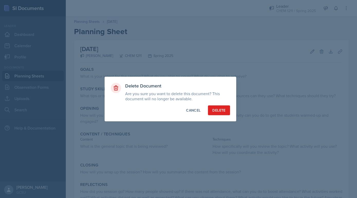
click at [219, 116] on div "Delete Document Are you sure you want to delete this document? This document wi…" at bounding box center [171, 99] width 132 height 45
click at [219, 112] on div "Delete" at bounding box center [218, 110] width 13 height 5
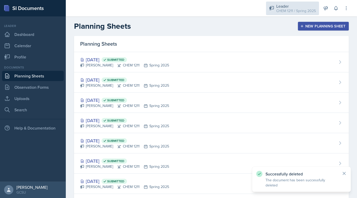
click at [299, 7] on div "Leader" at bounding box center [296, 6] width 40 height 6
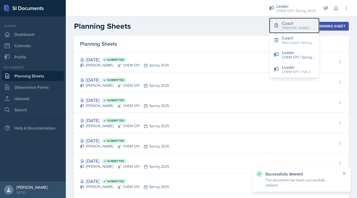
click at [280, 32] on button "Coach BECK / Fall 2025" at bounding box center [294, 25] width 49 height 15
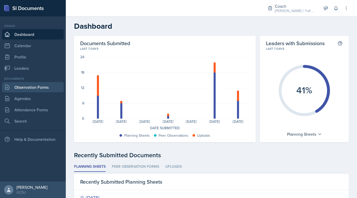
click at [38, 86] on link "Observation Forms" at bounding box center [33, 87] width 62 height 10
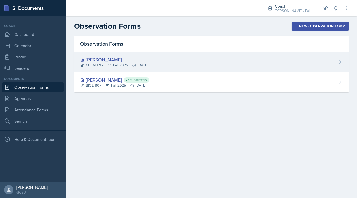
click at [122, 66] on div "CHEM 1212 Fall 2025 Sep 16th, 2025" at bounding box center [114, 65] width 68 height 5
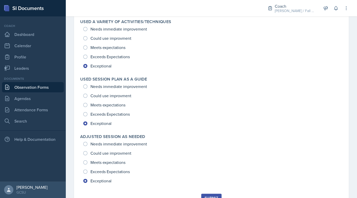
scroll to position [733, 0]
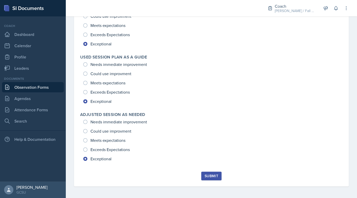
click at [213, 175] on div "Submit" at bounding box center [212, 176] width 14 height 4
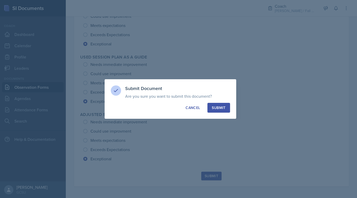
click at [221, 109] on div "Submit" at bounding box center [219, 107] width 14 height 5
radio input "true"
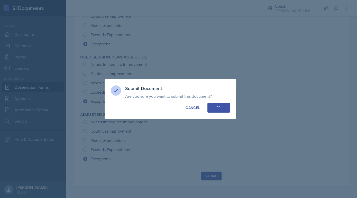
radio input "true"
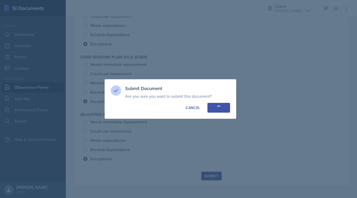
radio input "true"
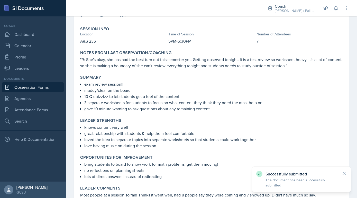
scroll to position [0, 0]
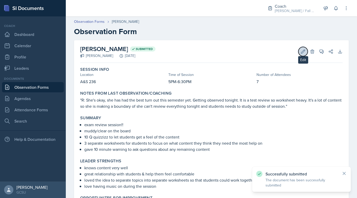
click at [302, 51] on icon at bounding box center [302, 51] width 5 height 5
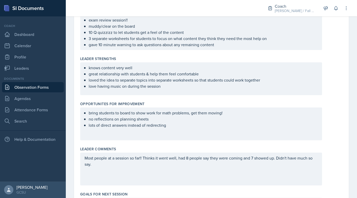
scroll to position [146, 0]
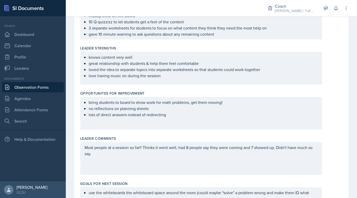
click at [208, 160] on div "Most people at a session so far!! Thinks it went well, had 8 people say they we…" at bounding box center [201, 158] width 242 height 33
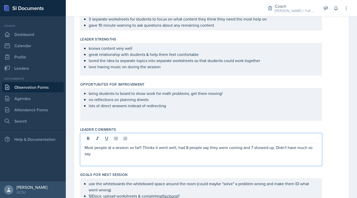
click at [155, 156] on div "Most people at a session so far!! Thinks it went well, had 8 people say they we…" at bounding box center [201, 149] width 242 height 33
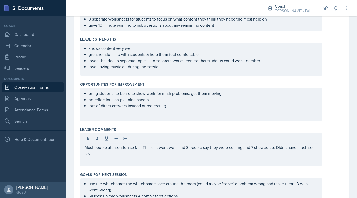
click at [138, 158] on div "Most people at a session so far!! Thinks it went well, had 8 people say they we…" at bounding box center [201, 149] width 242 height 33
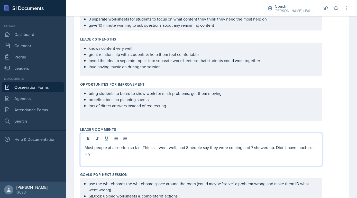
click at [119, 157] on div "Most people at a session so far!! Thinks it went well, had 8 people say they we…" at bounding box center [201, 149] width 242 height 33
click at [101, 156] on div "Most people at a session so far!! Thinks it went well, had 8 people say they we…" at bounding box center [201, 149] width 242 height 33
click at [95, 154] on p "Most people at a session so far!! Thinks it went well, had 8 people say they we…" at bounding box center [201, 151] width 233 height 12
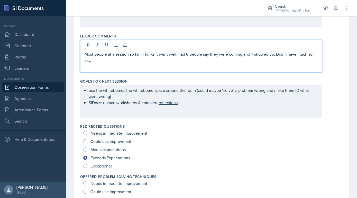
click at [196, 105] on div "use the whiteboards the whiteboard space around the room (could maybe "solve" a…" at bounding box center [201, 101] width 242 height 33
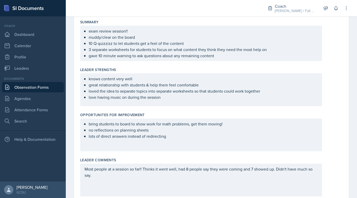
scroll to position [0, 0]
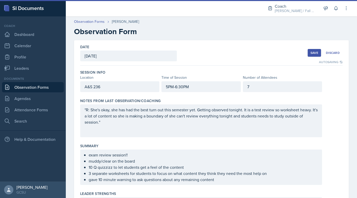
click at [314, 52] on div "Save" at bounding box center [314, 53] width 8 height 4
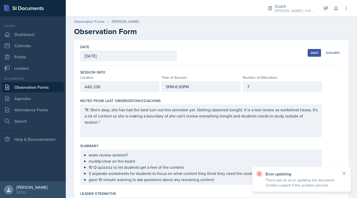
click at [312, 55] on div "Save" at bounding box center [314, 53] width 8 height 4
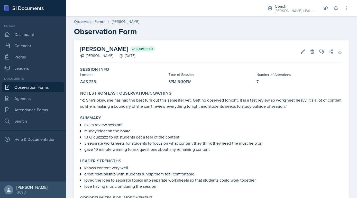
click at [107, 12] on div at bounding box center [162, 8] width 184 height 16
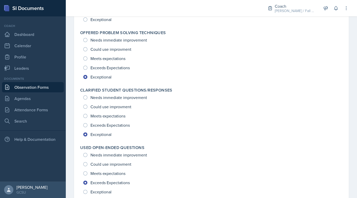
scroll to position [311, 0]
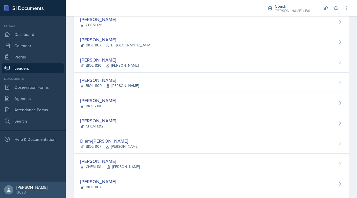
scroll to position [218, 0]
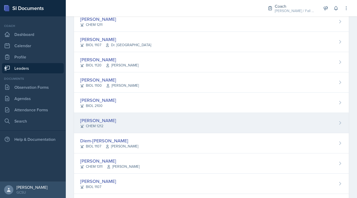
click at [123, 123] on div "[PERSON_NAME] CHEM 1212" at bounding box center [211, 123] width 275 height 20
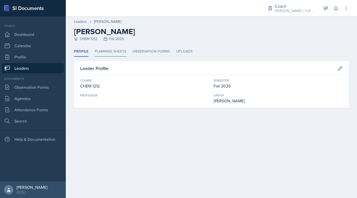
click at [115, 52] on li "Planning Sheets" at bounding box center [111, 52] width 32 height 10
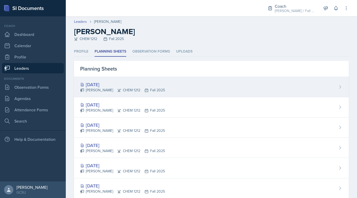
click at [115, 84] on div "[DATE]" at bounding box center [122, 84] width 85 height 7
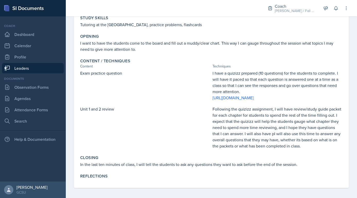
scroll to position [84, 0]
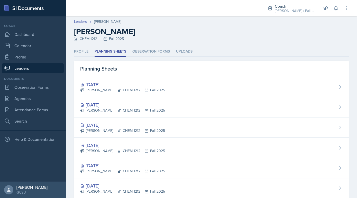
click at [93, 111] on div "Hailey Hill CHEM 1212 Fall 2025" at bounding box center [122, 110] width 85 height 5
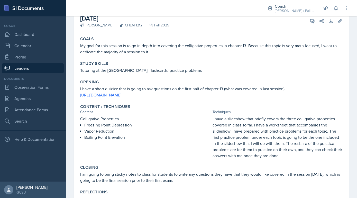
scroll to position [37, 0]
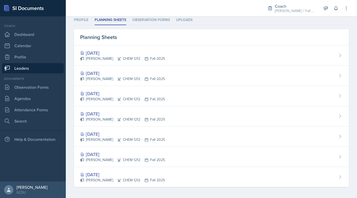
scroll to position [19, 0]
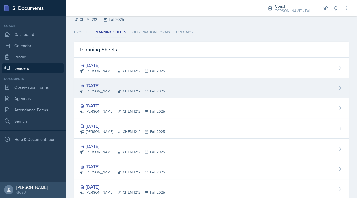
click at [131, 85] on div "[DATE]" at bounding box center [122, 85] width 85 height 7
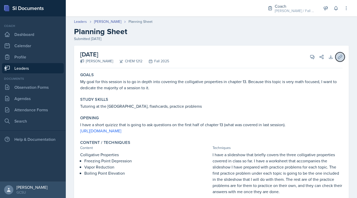
click at [343, 59] on button "Uploads" at bounding box center [339, 56] width 9 height 9
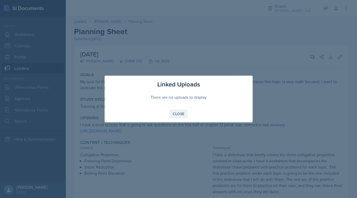
click at [180, 117] on button "Close" at bounding box center [178, 114] width 18 height 9
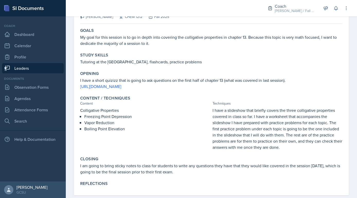
scroll to position [54, 0]
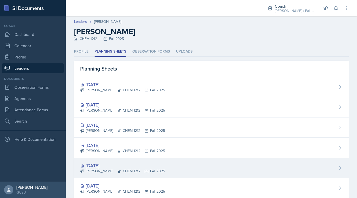
scroll to position [32, 0]
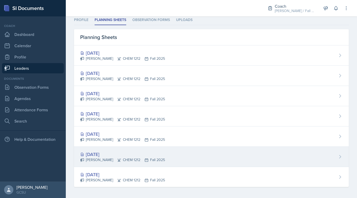
click at [131, 160] on div "[PERSON_NAME] CHEM 1212 Fall 2025" at bounding box center [122, 159] width 85 height 5
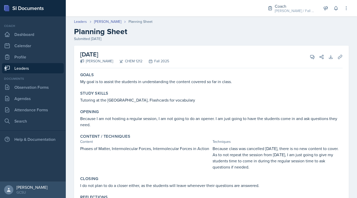
scroll to position [23, 0]
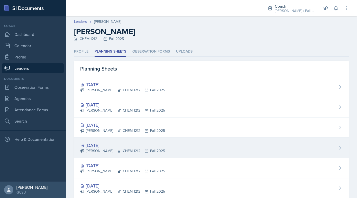
click at [126, 149] on div "[PERSON_NAME] CHEM 1212 Fall 2025" at bounding box center [122, 151] width 85 height 5
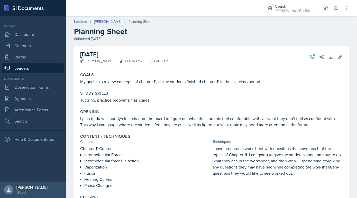
scroll to position [48, 0]
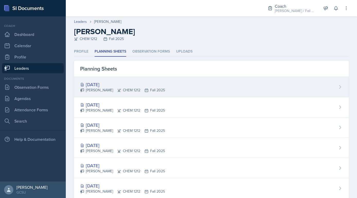
click at [119, 92] on div "[PERSON_NAME] CHEM 1212 Fall 2025" at bounding box center [122, 90] width 85 height 5
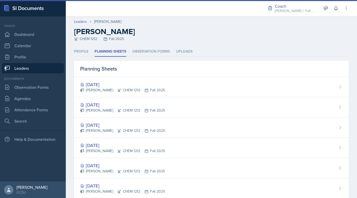
click at [112, 107] on div "[DATE]" at bounding box center [122, 104] width 85 height 7
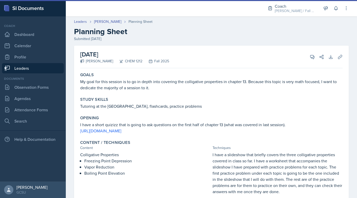
scroll to position [54, 0]
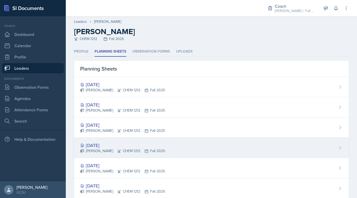
scroll to position [32, 0]
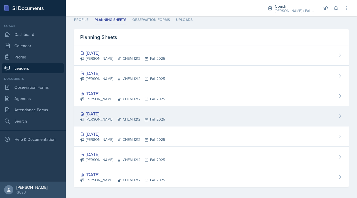
click at [116, 154] on div "[DATE]" at bounding box center [122, 154] width 85 height 7
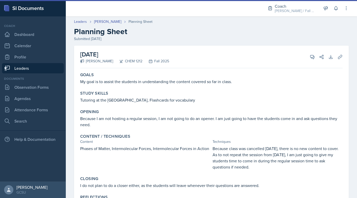
scroll to position [23, 0]
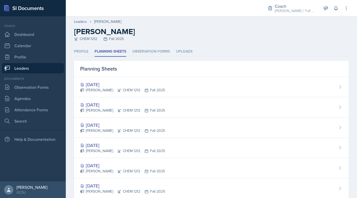
scroll to position [32, 0]
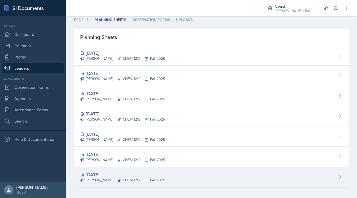
click at [103, 180] on div "[PERSON_NAME] CHEM 1212 Fall 2025" at bounding box center [122, 180] width 85 height 5
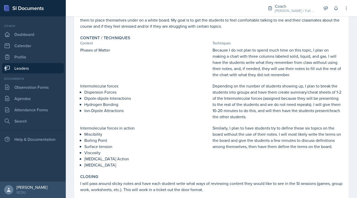
scroll to position [94, 0]
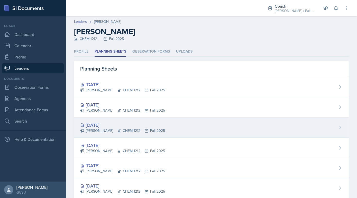
click at [130, 127] on div "[DATE]" at bounding box center [122, 125] width 85 height 7
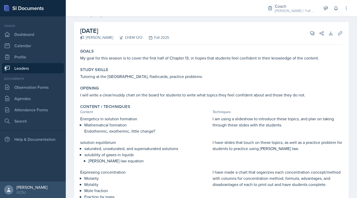
scroll to position [20, 0]
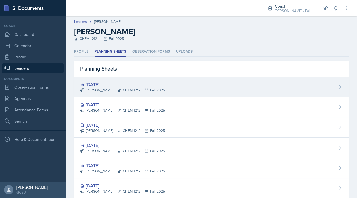
click at [120, 91] on div "[PERSON_NAME] CHEM 1212 Fall 2025" at bounding box center [122, 90] width 85 height 5
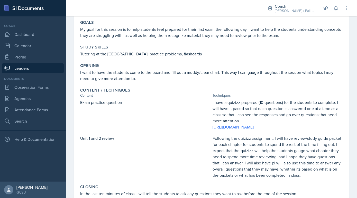
scroll to position [84, 0]
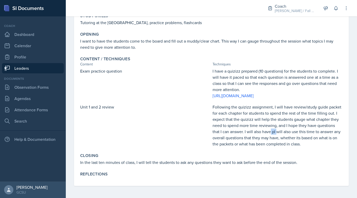
drag, startPoint x: 276, startPoint y: 131, endPoint x: 270, endPoint y: 131, distance: 6.2
click at [270, 131] on p "Following the quizizz assignment, I will have review/study guide packet for eac…" at bounding box center [277, 125] width 130 height 43
click at [274, 139] on p "Following the quizizz assignment, I will have review/study guide packet for eac…" at bounding box center [277, 125] width 130 height 43
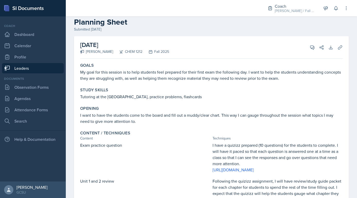
scroll to position [0, 0]
